Goal: Task Accomplishment & Management: Manage account settings

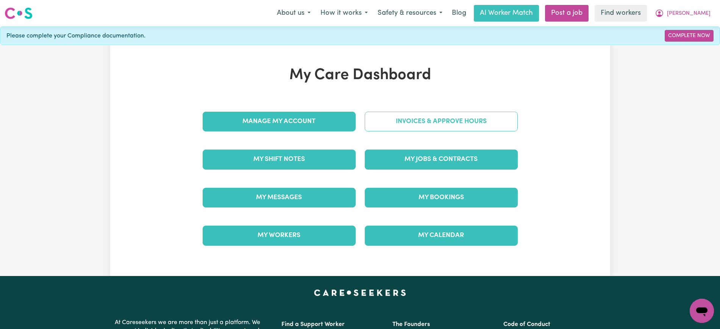
click at [382, 121] on link "Invoices & Approve Hours" at bounding box center [441, 122] width 153 height 20
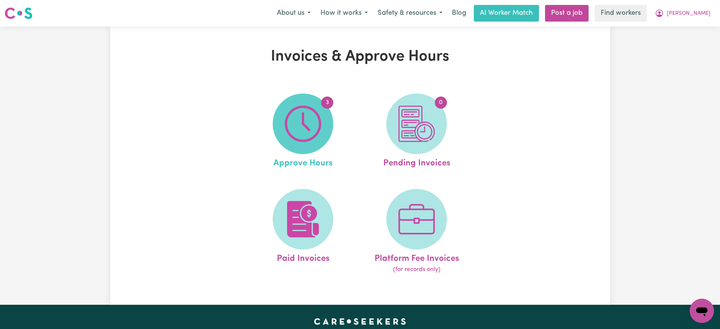
click at [313, 125] on img at bounding box center [303, 124] width 36 height 36
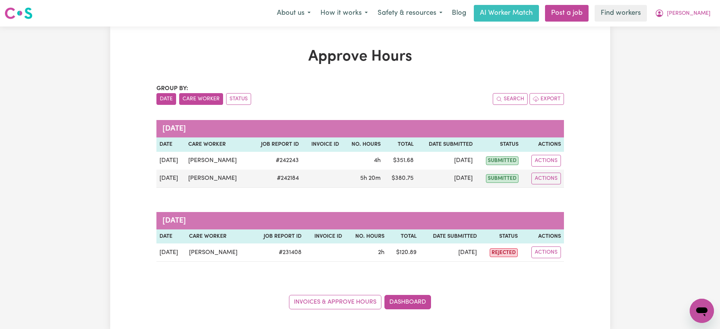
click at [213, 98] on button "Care Worker" at bounding box center [201, 99] width 44 height 12
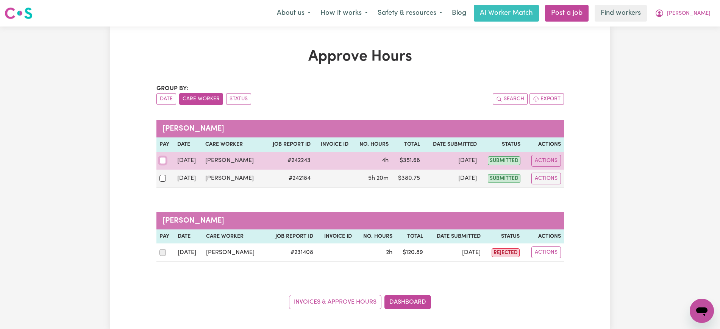
click at [162, 161] on input "checkbox" at bounding box center [162, 160] width 7 height 7
checkbox input "true"
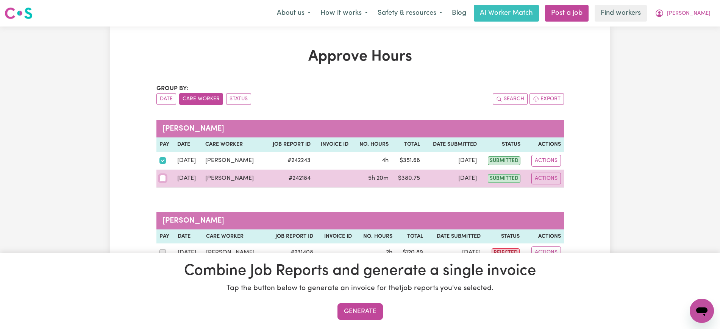
click at [159, 178] on input "checkbox" at bounding box center [162, 178] width 7 height 7
checkbox input "true"
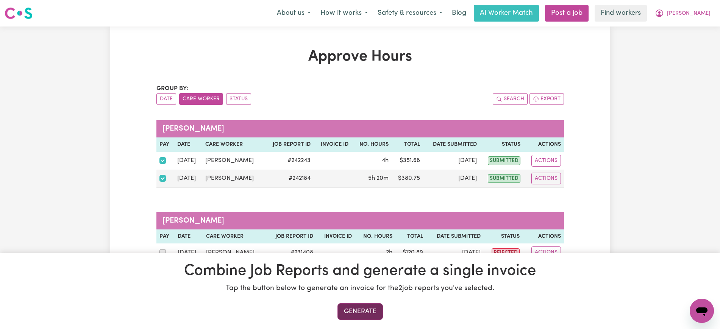
click at [370, 313] on button "Generate" at bounding box center [360, 311] width 45 height 17
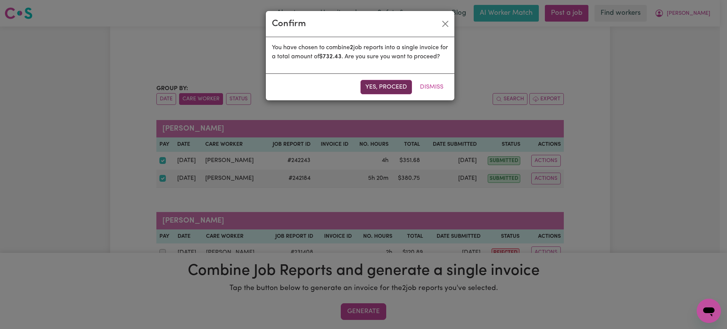
click at [397, 94] on button "Yes, proceed" at bounding box center [387, 87] width 52 height 14
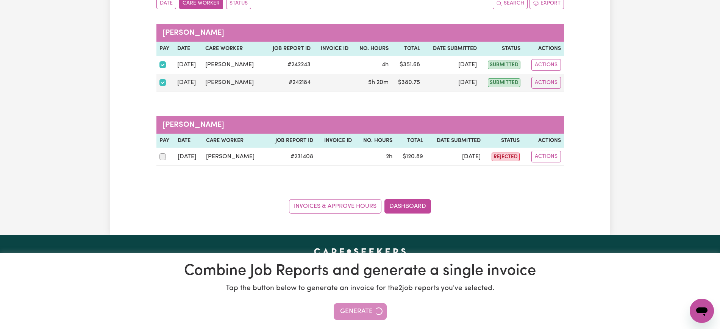
scroll to position [142, 0]
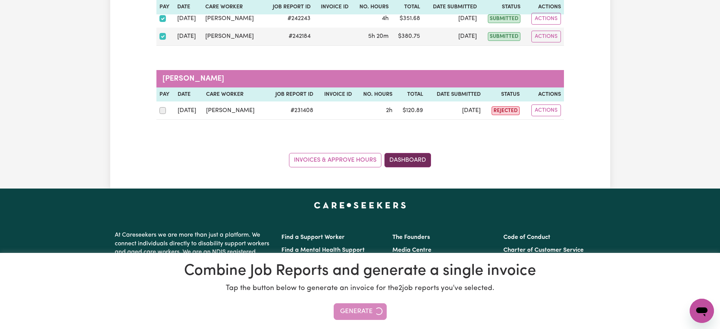
click at [406, 158] on link "Dashboard" at bounding box center [408, 160] width 47 height 14
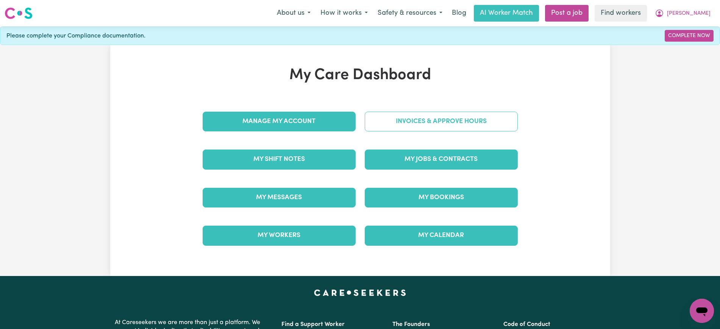
click at [441, 117] on link "Invoices & Approve Hours" at bounding box center [441, 122] width 153 height 20
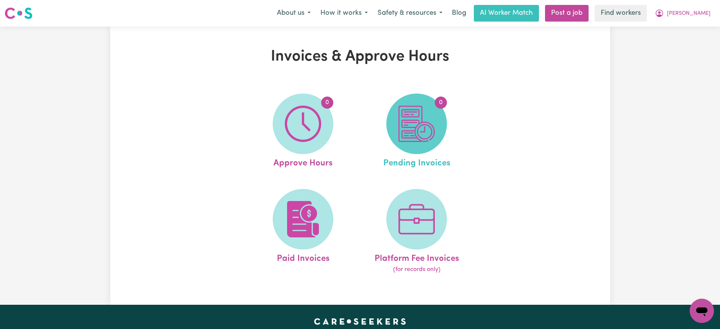
click at [431, 137] on img at bounding box center [417, 124] width 36 height 36
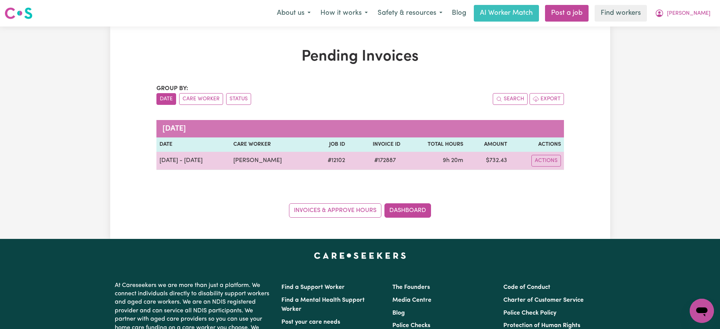
click at [385, 160] on span "# 172887" at bounding box center [385, 160] width 31 height 9
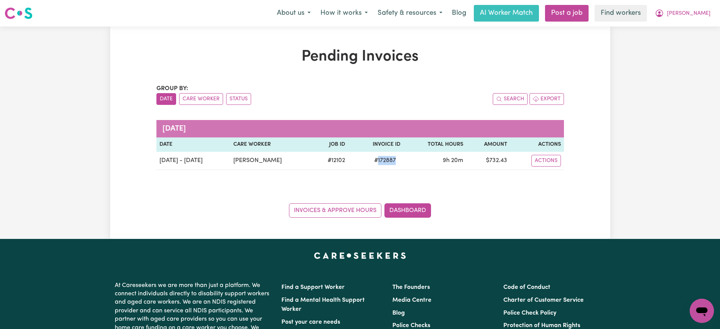
copy span "172887"
click at [690, 18] on button "[PERSON_NAME]" at bounding box center [683, 13] width 66 height 16
click at [689, 38] on link "Logout" at bounding box center [685, 43] width 60 height 14
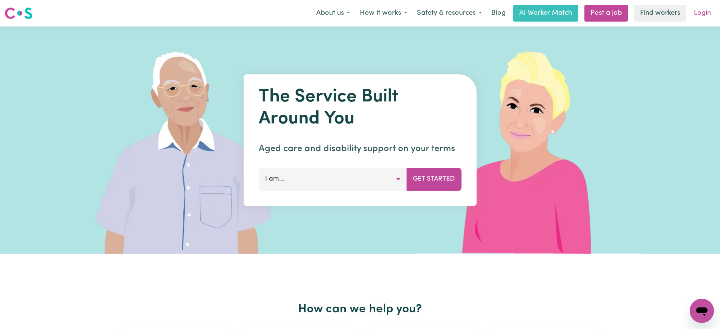
click at [699, 14] on link "Login" at bounding box center [703, 13] width 26 height 17
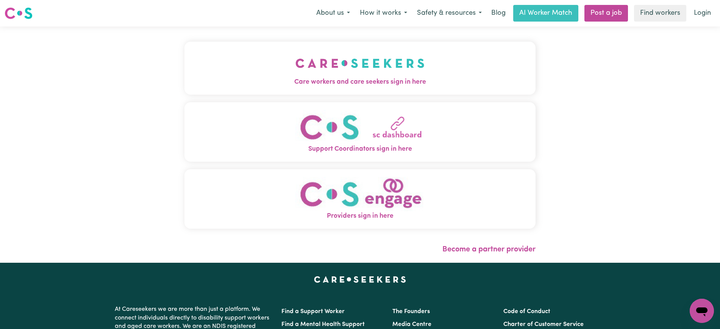
click at [396, 66] on img "Care workers and care seekers sign in here" at bounding box center [360, 63] width 129 height 28
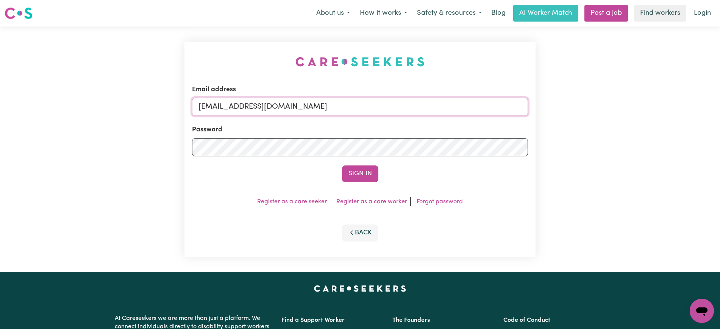
drag, startPoint x: 381, startPoint y: 105, endPoint x: 5, endPoint y: 101, distance: 375.8
click at [0, 107] on div "Email address [EMAIL_ADDRESS][DOMAIN_NAME] Password Sign In Register as a care …" at bounding box center [360, 149] width 720 height 245
type input "[PERSON_NAME][EMAIL_ADDRESS][DOMAIN_NAME]"
click at [342, 166] on button "Sign In" at bounding box center [360, 174] width 36 height 17
